Goal: Task Accomplishment & Management: Complete application form

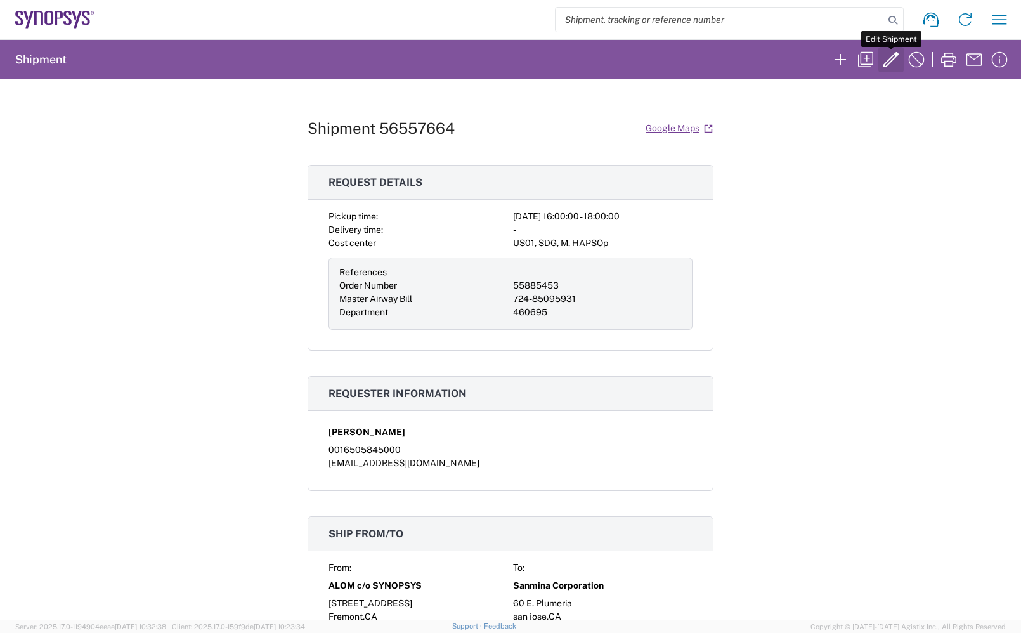
click at [892, 61] on icon "button" at bounding box center [891, 59] width 15 height 15
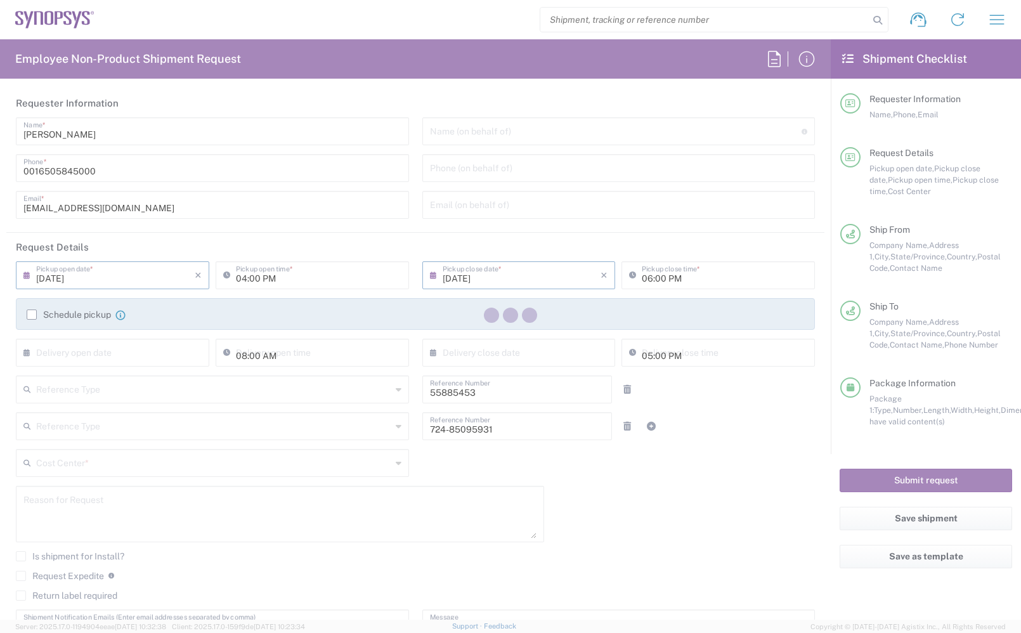
type input "[GEOGRAPHIC_DATA]"
type input "[US_STATE]"
type input "Delivered at Place"
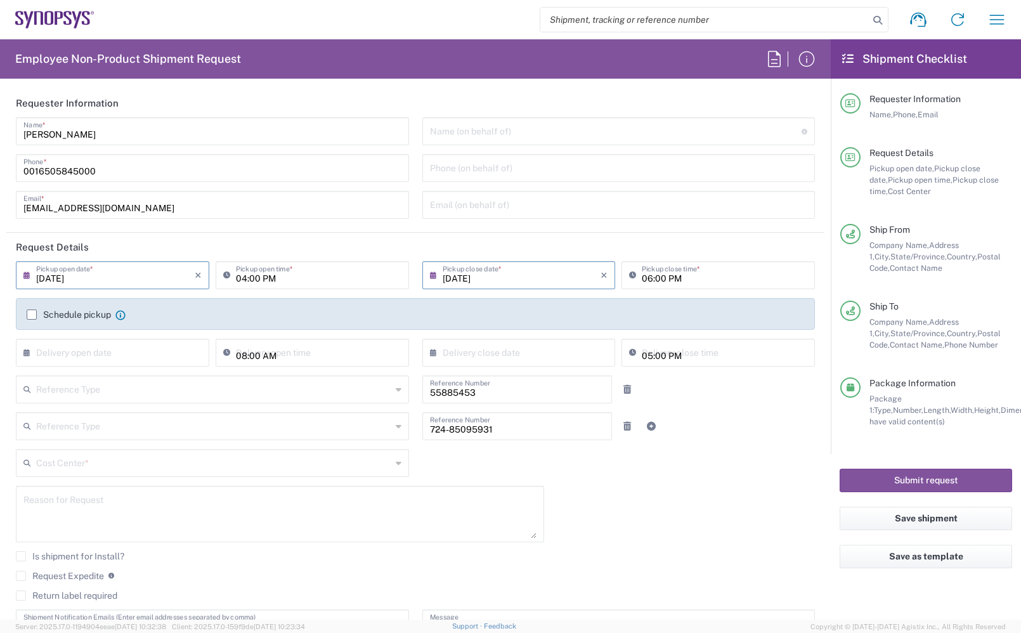
type input "[US_STATE]"
type input "Pallet(s) Standard (Not Stackable)"
type input "US01, SDG, M, HAPSOp 460695"
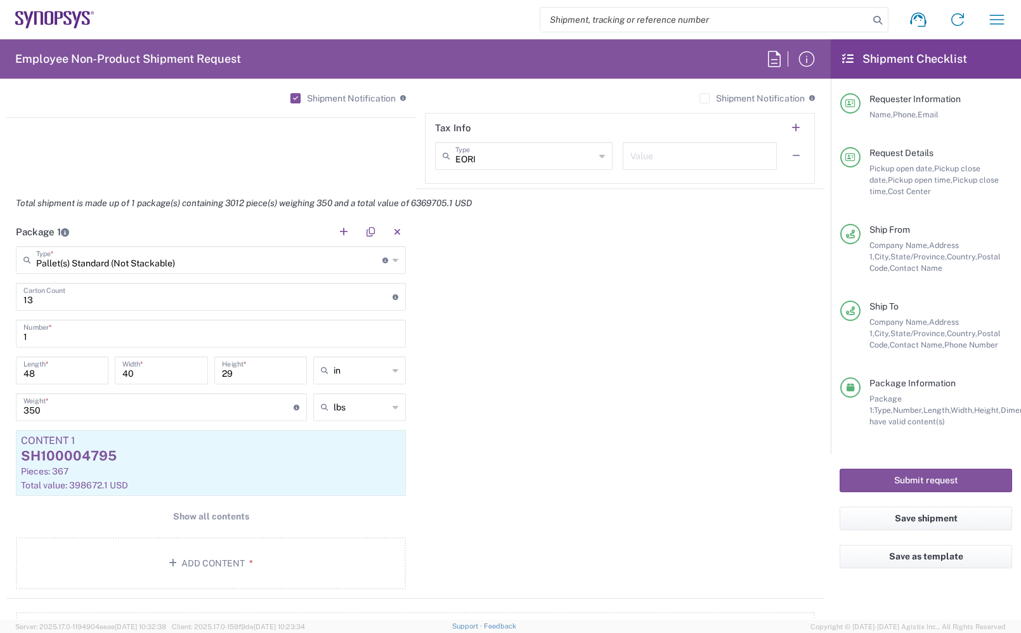
scroll to position [555, 0]
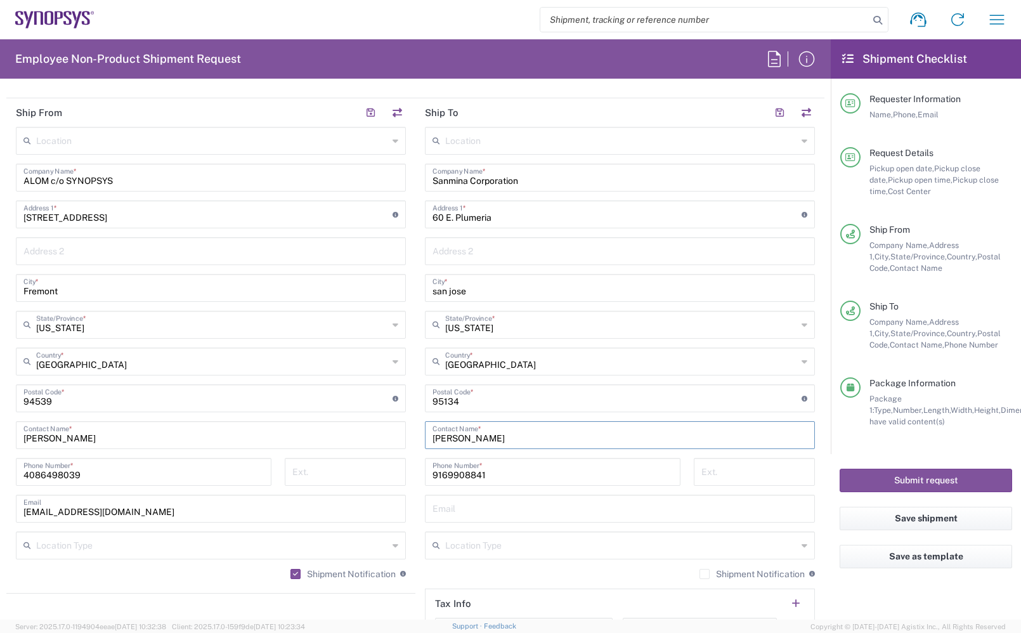
drag, startPoint x: 489, startPoint y: 438, endPoint x: 360, endPoint y: 428, distance: 129.8
click at [360, 428] on div "Ship From Location [GEOGRAPHIC_DATA] DE04 Agrate Brianza IT01 [GEOGRAPHIC_DATA]…" at bounding box center [415, 381] width 818 height 566
paste input "[PERSON_NAME]"
type input "[PERSON_NAME]"
click at [512, 473] on input "9169908841" at bounding box center [553, 471] width 240 height 22
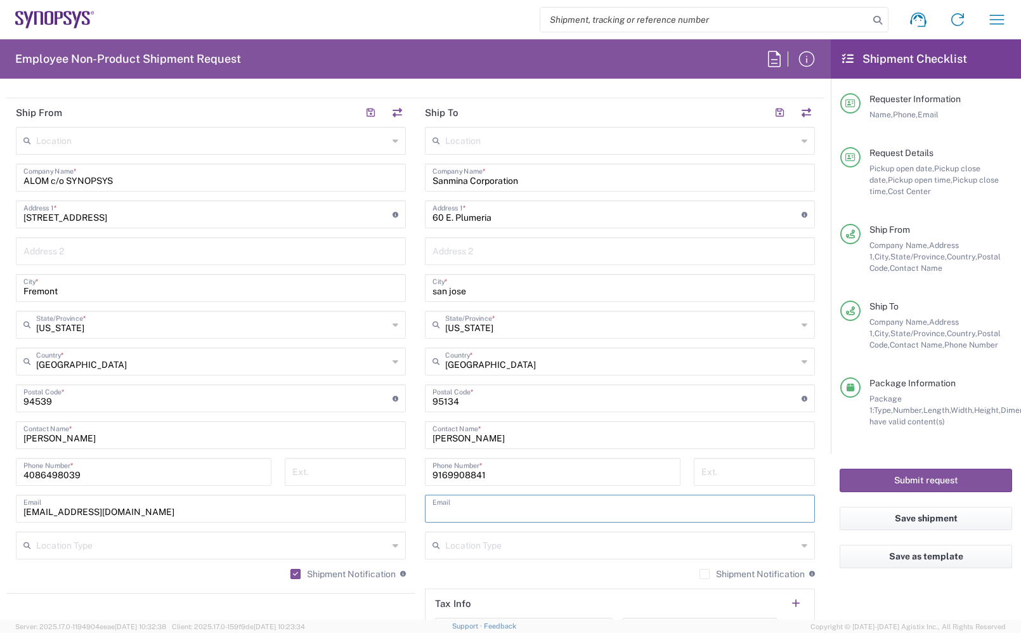
click at [482, 509] on input "text" at bounding box center [620, 508] width 375 height 22
paste input "[EMAIL_ADDRESS][DOMAIN_NAME]"
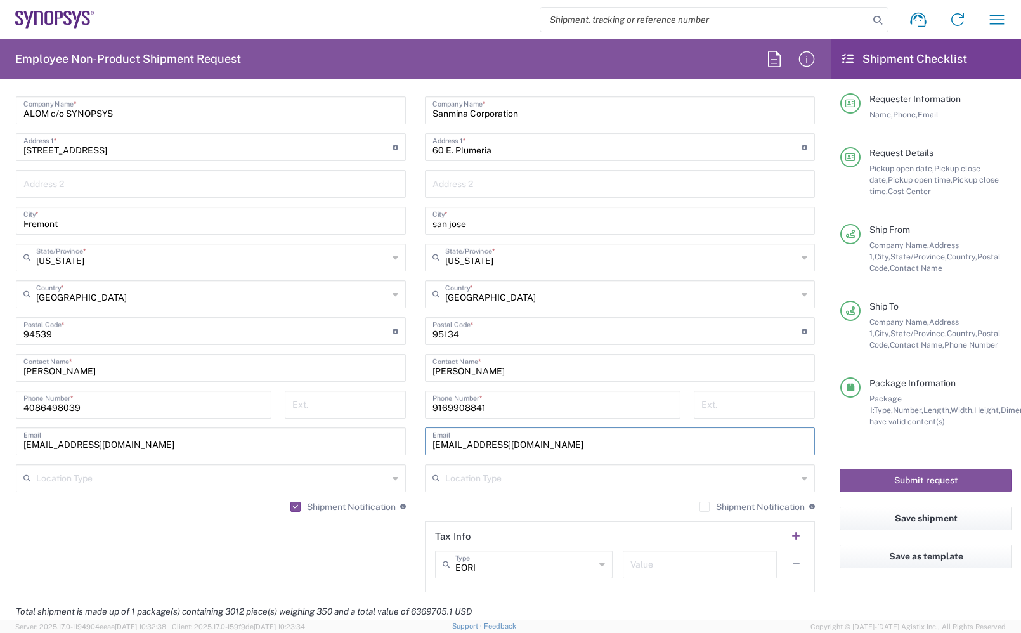
scroll to position [714, 0]
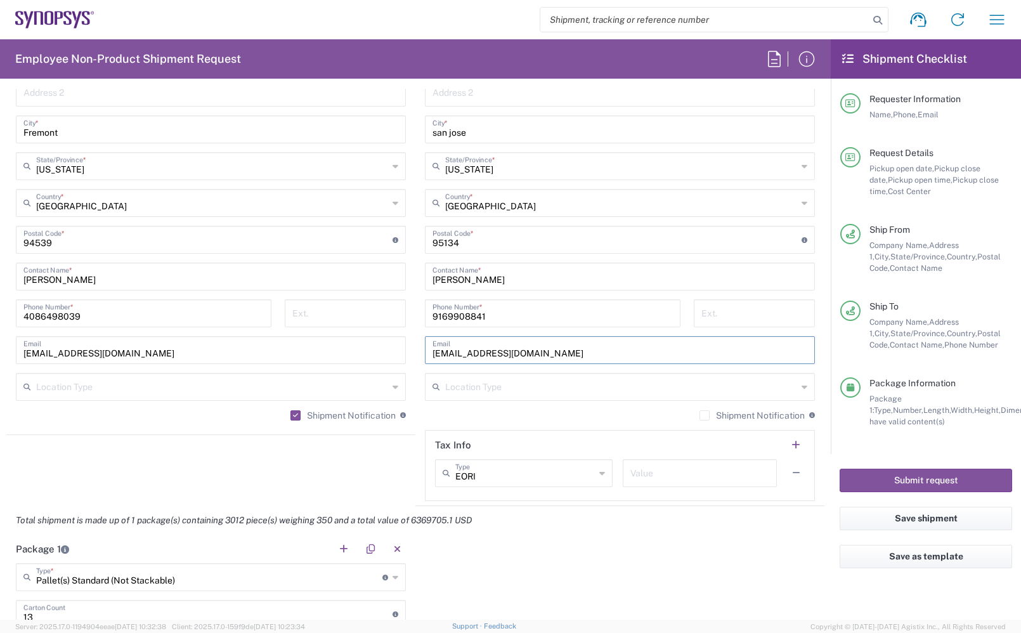
type input "[EMAIL_ADDRESS][DOMAIN_NAME]"
click at [700, 411] on label "Shipment Notification" at bounding box center [752, 415] width 105 height 10
click at [705, 415] on input "Shipment Notification" at bounding box center [705, 415] width 0 height 0
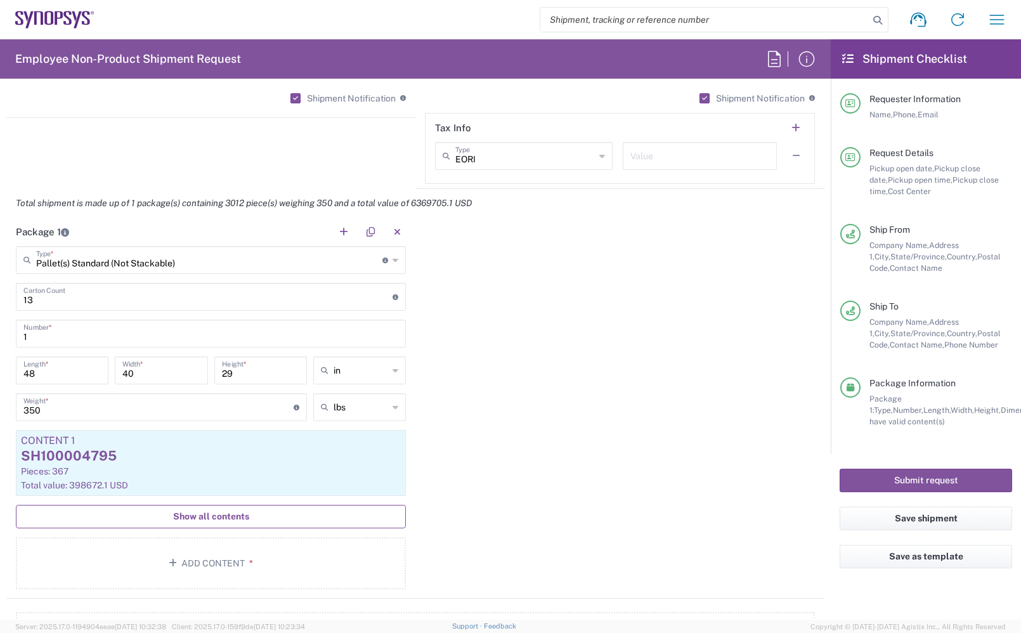
click at [200, 520] on span "Show all contents" at bounding box center [211, 517] width 76 height 12
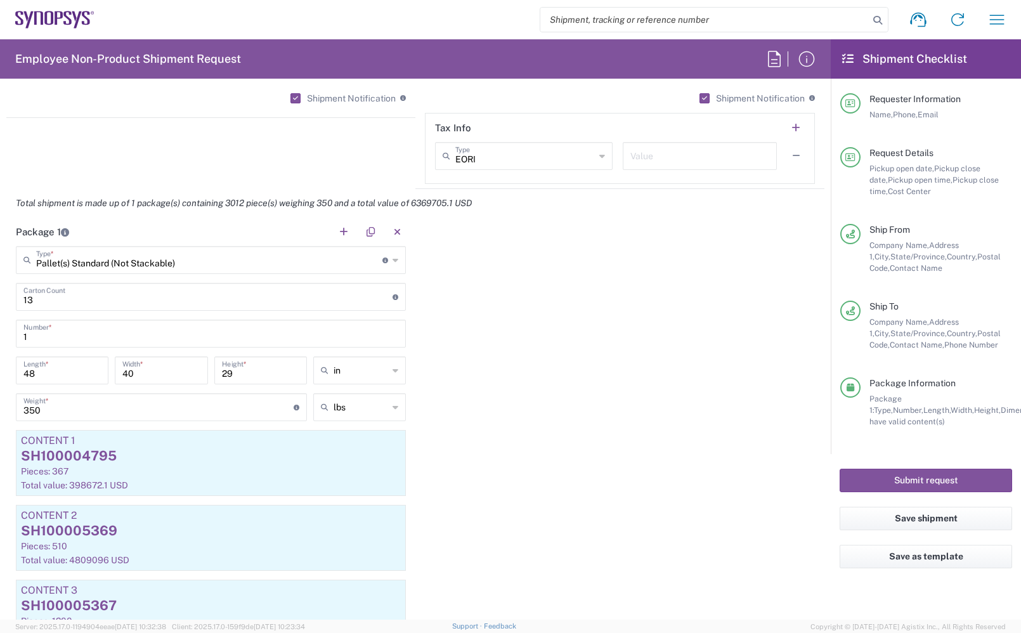
scroll to position [714, 0]
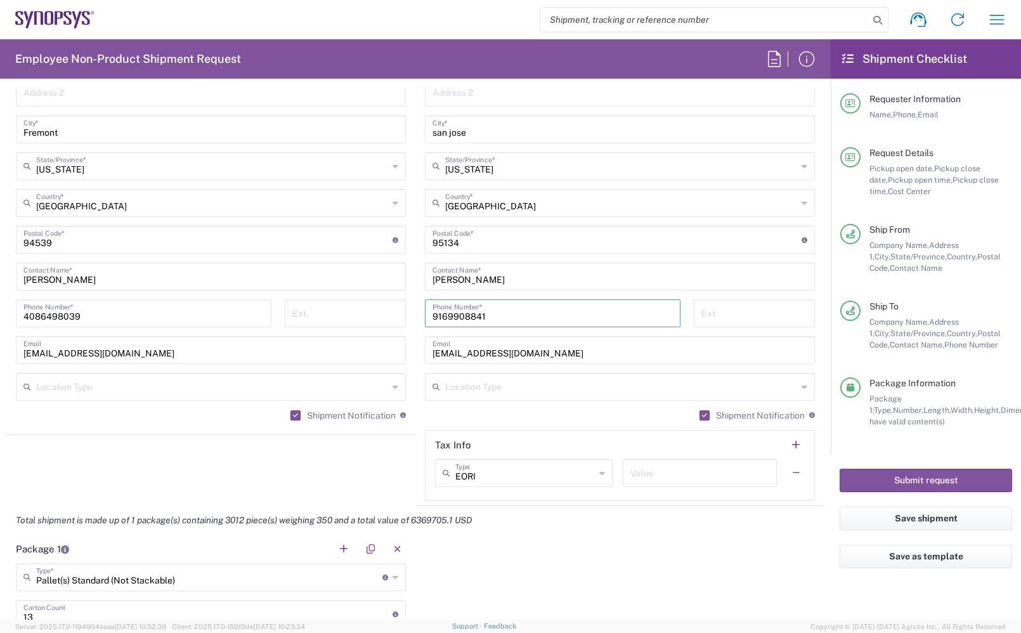
drag, startPoint x: 530, startPoint y: 318, endPoint x: 357, endPoint y: 318, distance: 173.2
click at [357, 318] on div "Ship From Location [GEOGRAPHIC_DATA] DE04 Agrate Brianza IT01 [GEOGRAPHIC_DATA]…" at bounding box center [415, 223] width 818 height 566
paste input "[PHONE_NUMBER]"
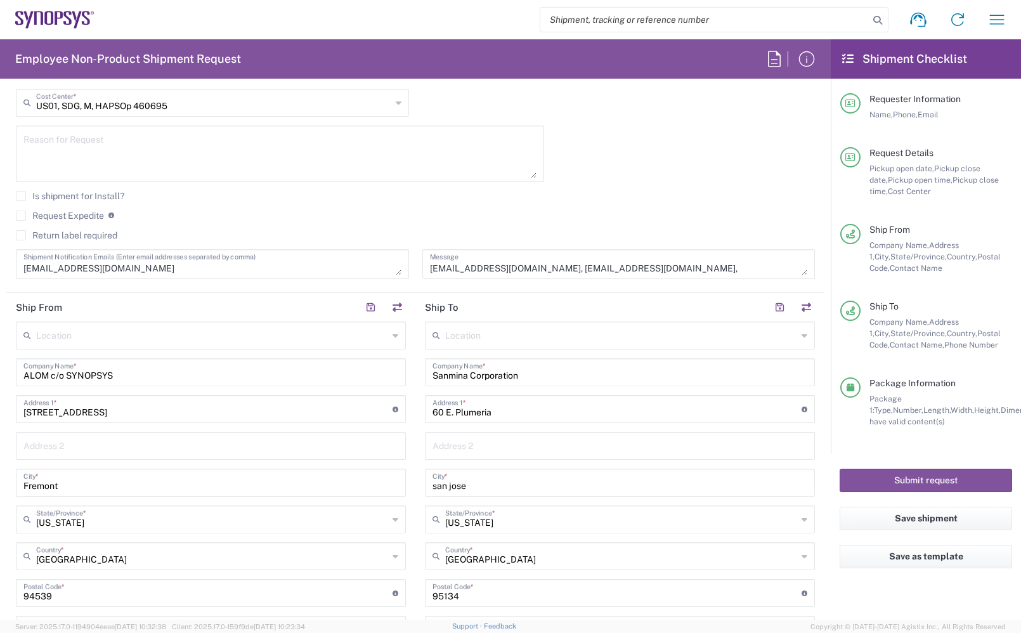
scroll to position [317, 0]
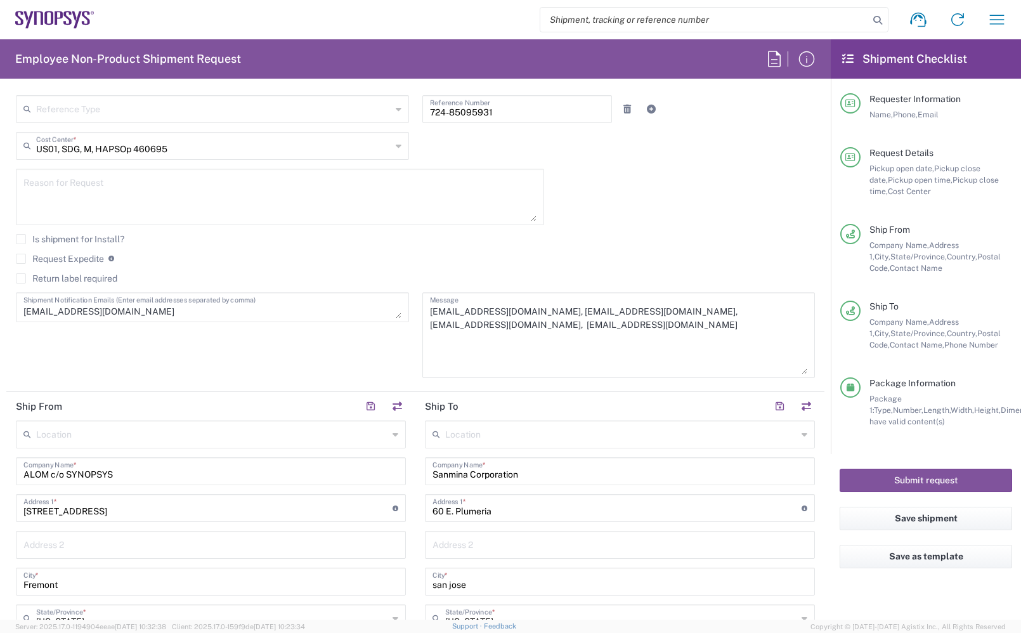
drag, startPoint x: 793, startPoint y: 315, endPoint x: 793, endPoint y: 371, distance: 56.5
click at [793, 371] on textarea "[EMAIL_ADDRESS][DOMAIN_NAME], [EMAIL_ADDRESS][DOMAIN_NAME], [EMAIL_ADDRESS][DOM…" at bounding box center [619, 335] width 378 height 78
drag, startPoint x: 385, startPoint y: 315, endPoint x: 390, endPoint y: 353, distance: 38.4
click at [390, 353] on textarea "[EMAIL_ADDRESS][DOMAIN_NAME]" at bounding box center [212, 325] width 378 height 58
type input "[PHONE_NUMBER]"
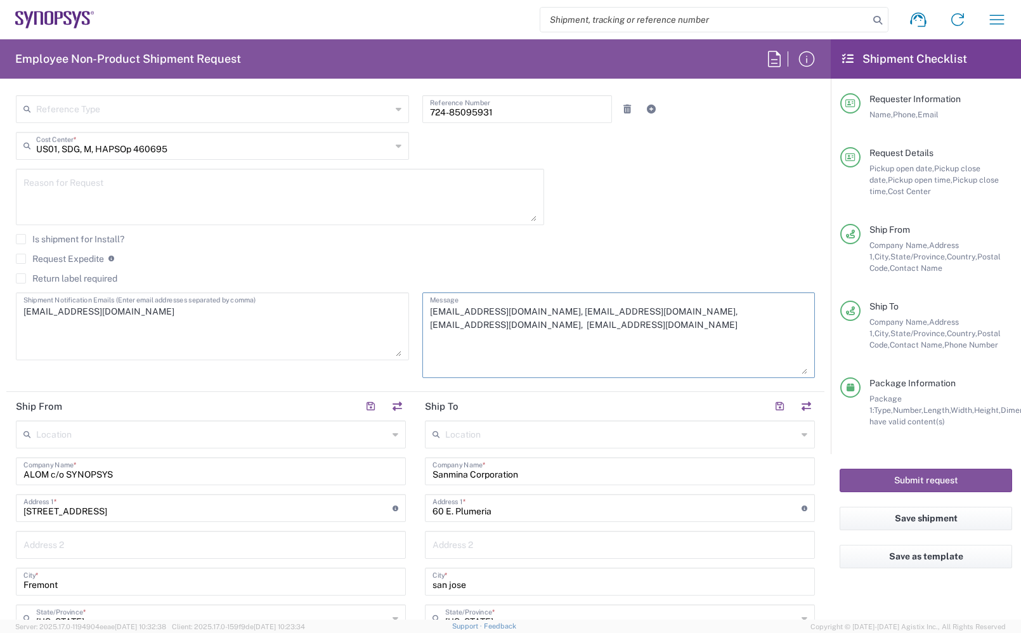
drag, startPoint x: 547, startPoint y: 337, endPoint x: 379, endPoint y: 311, distance: 170.1
click at [379, 311] on div "[DATE] × Pickup open date * Cancel Apply 04:00 PM Pickup open time * [DATE] × P…" at bounding box center [416, 165] width 812 height 443
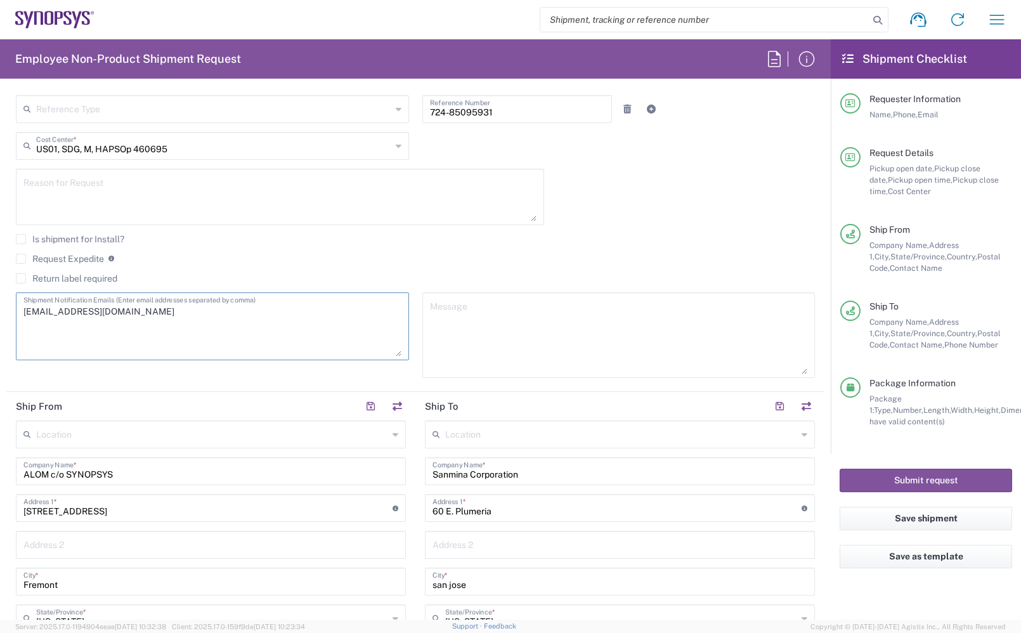
drag, startPoint x: 213, startPoint y: 325, endPoint x: 14, endPoint y: 302, distance: 200.5
click at [14, 303] on div "[EMAIL_ADDRESS][DOMAIN_NAME] Shipment Notification Emails (Enter email addresse…" at bounding box center [213, 339] width 407 height 95
paste textarea "[EMAIL_ADDRESS][DOMAIN_NAME], [EMAIL_ADDRESS][DOMAIN_NAME], [EMAIL_ADDRESS][DOM…"
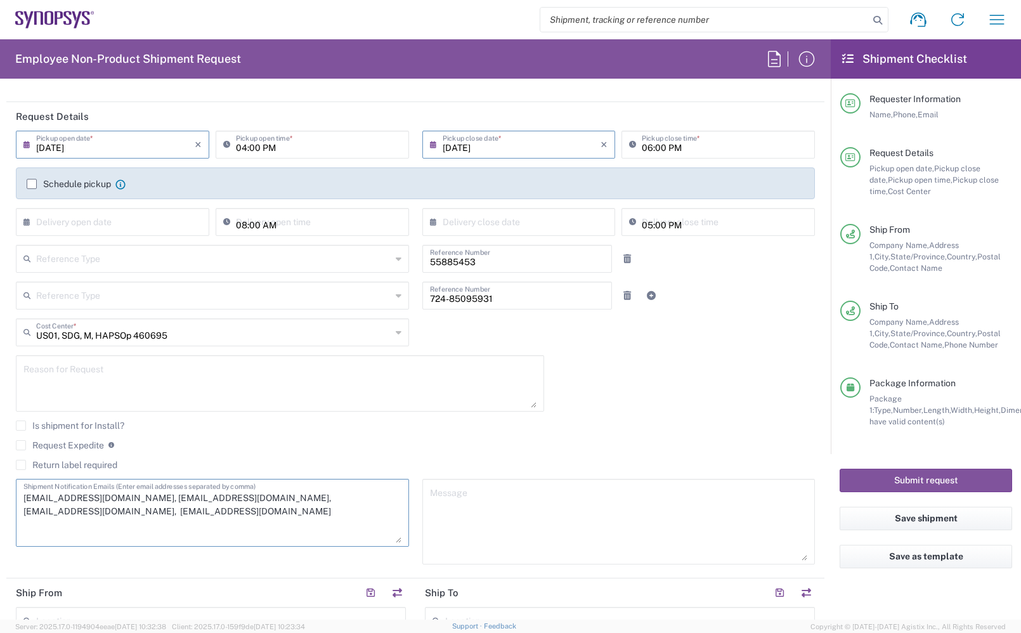
scroll to position [159, 0]
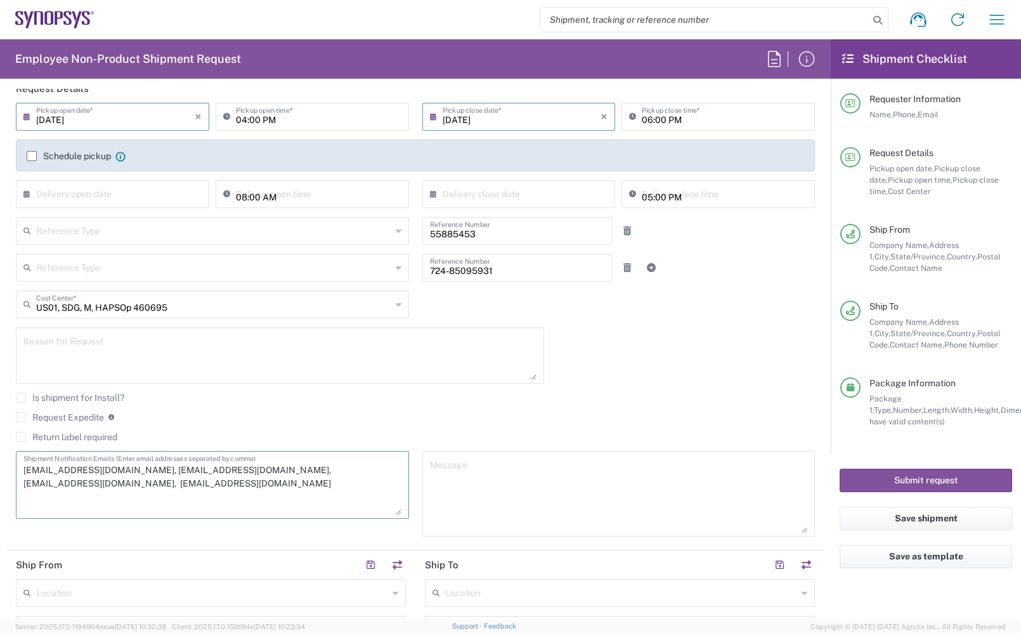
type textarea "[EMAIL_ADDRESS][DOMAIN_NAME], [EMAIL_ADDRESS][DOMAIN_NAME], [EMAIL_ADDRESS][DOM…"
click at [143, 336] on textarea at bounding box center [279, 355] width 513 height 49
paste textarea "Consignment"
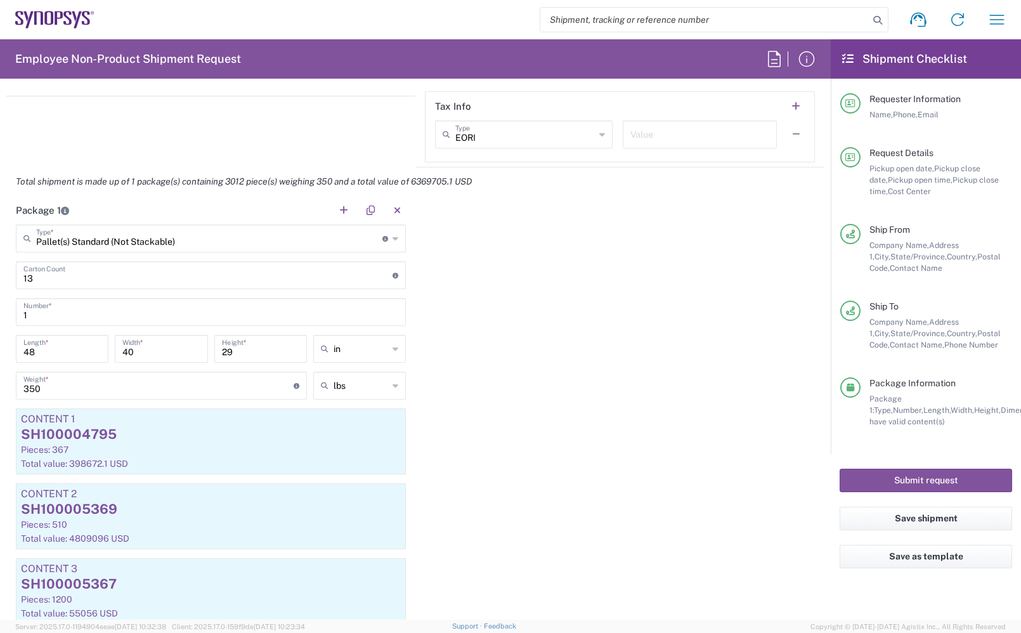
scroll to position [1110, 0]
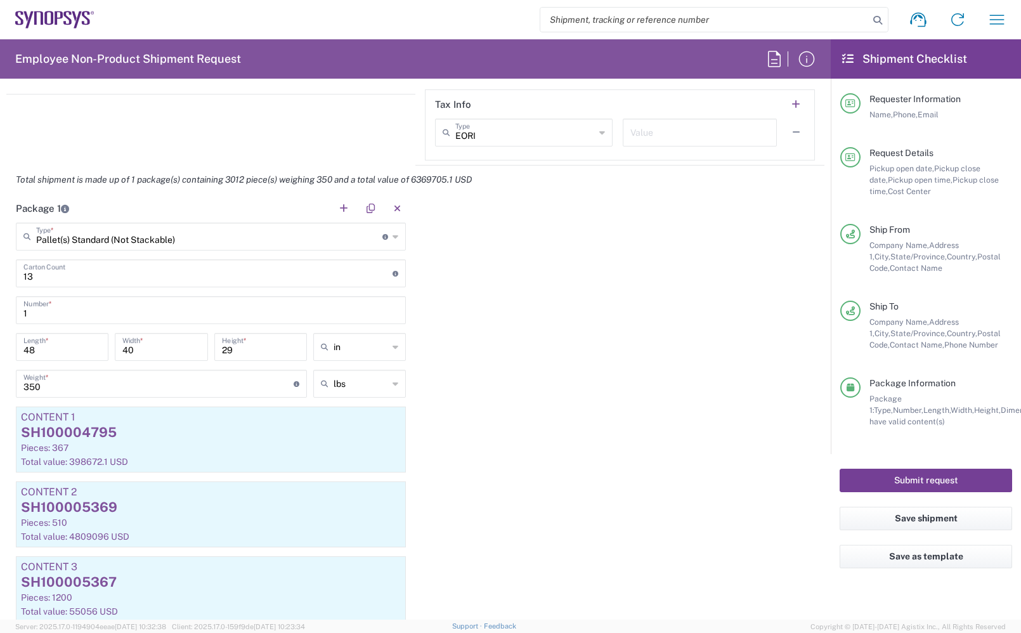
type textarea "Consignment"
click at [933, 482] on button "Submit request" at bounding box center [926, 480] width 173 height 23
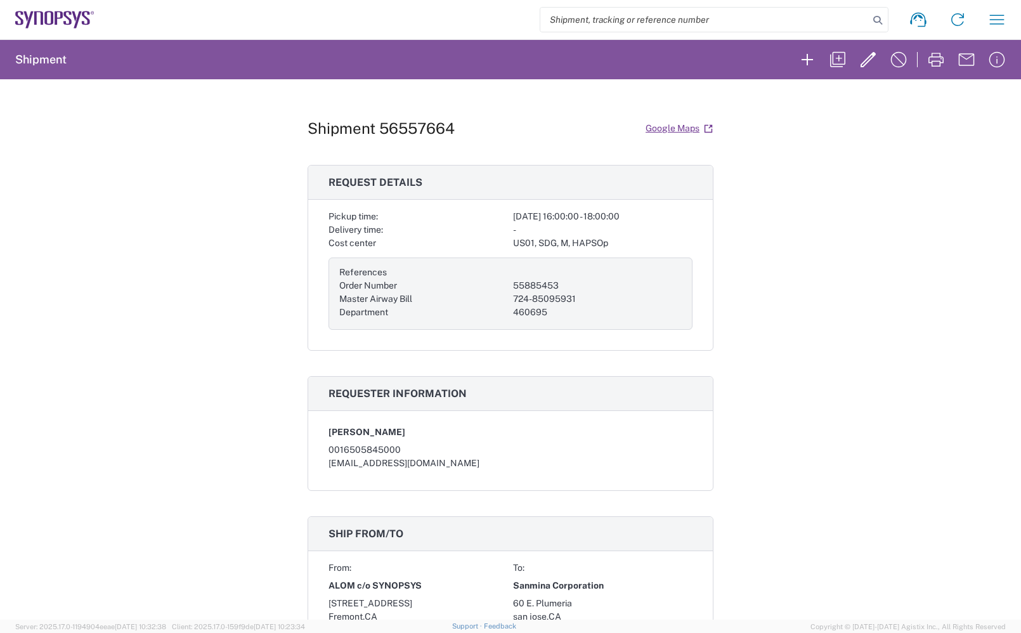
drag, startPoint x: 719, startPoint y: 206, endPoint x: 636, endPoint y: 197, distance: 83.0
click at [719, 206] on div "Shipment 56557664 Google Maps Request details Pickup time: [DATE] 16:00:00 - 18…" at bounding box center [510, 349] width 1021 height 540
click at [400, 124] on h1 "Shipment 56557664" at bounding box center [381, 128] width 147 height 18
copy h1 "56557664"
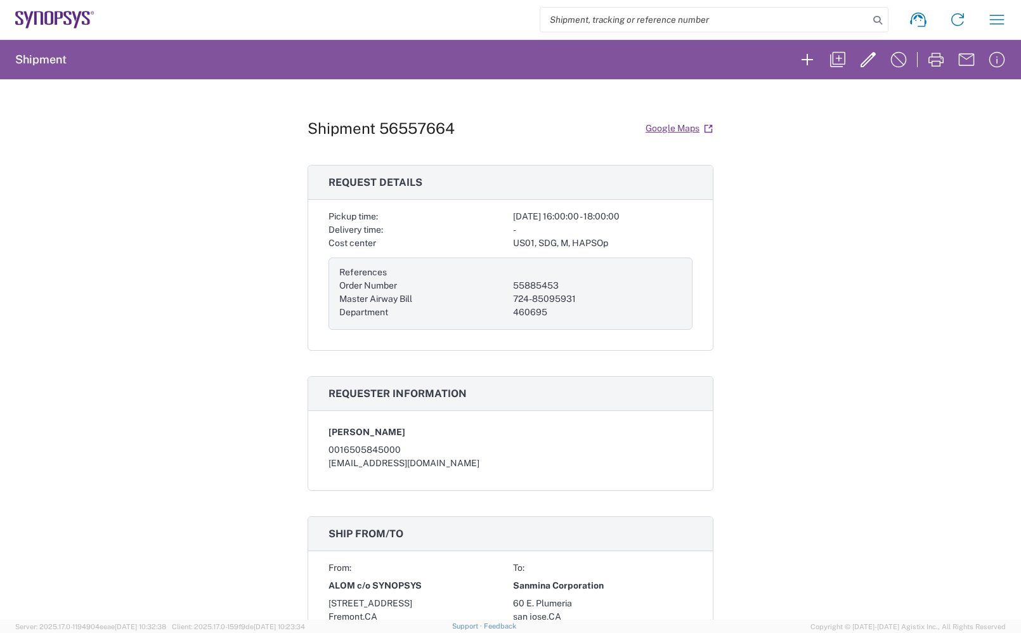
click at [963, 135] on div "Shipment 56557664 Google Maps Request details Pickup time: [DATE] 16:00:00 - 18…" at bounding box center [510, 349] width 1021 height 540
click at [590, 19] on input "search" at bounding box center [704, 20] width 329 height 24
type input "51994714"
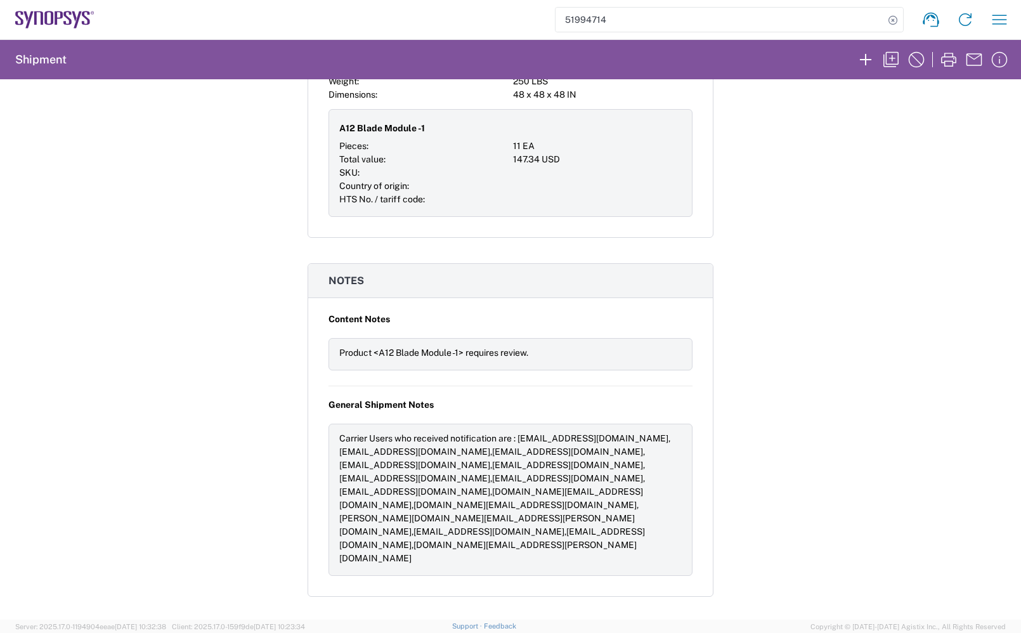
scroll to position [1206, 0]
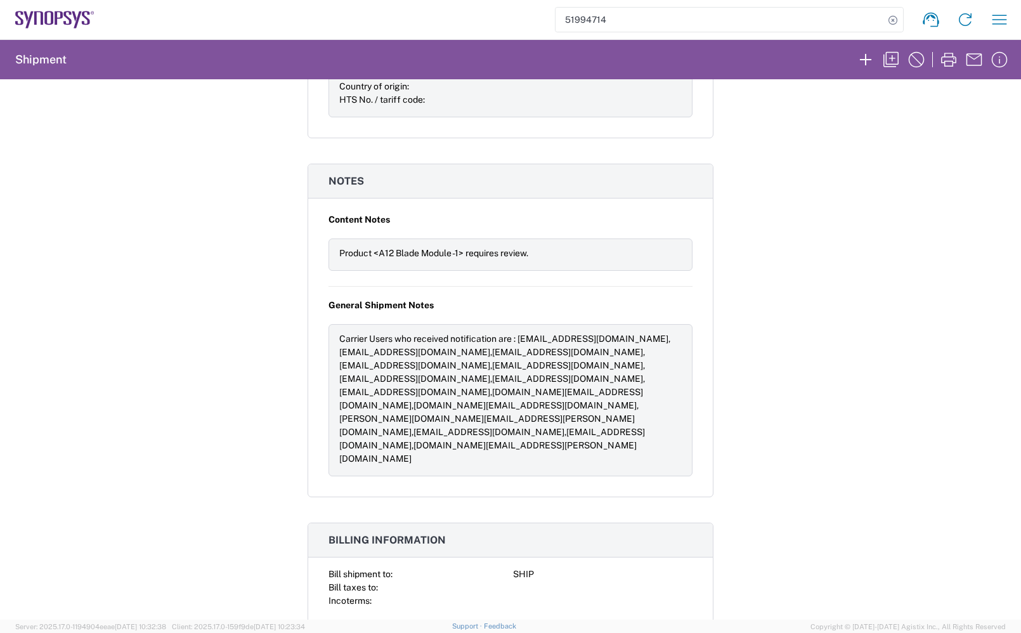
drag, startPoint x: 563, startPoint y: 16, endPoint x: 391, endPoint y: 16, distance: 171.9
click at [394, 16] on div "51994714 Shipment request Shipment tracking Employee non-product shipment reque…" at bounding box center [556, 19] width 922 height 30
